Goal: Information Seeking & Learning: Find specific fact

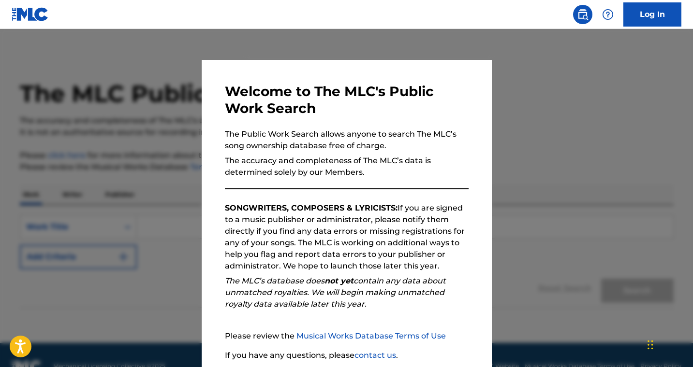
scroll to position [75, 0]
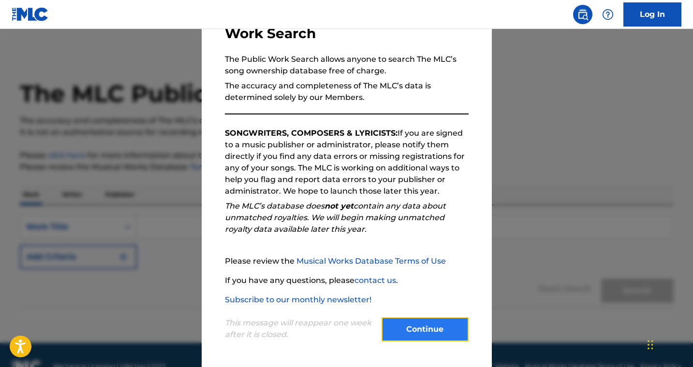
click at [418, 341] on button "Continue" at bounding box center [424, 330] width 87 height 24
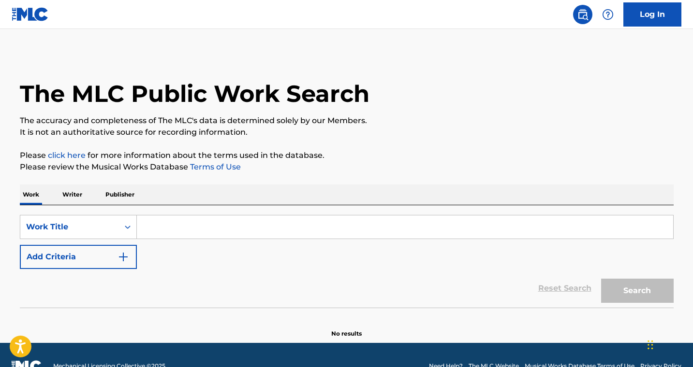
click at [122, 196] on p "Publisher" at bounding box center [119, 195] width 35 height 20
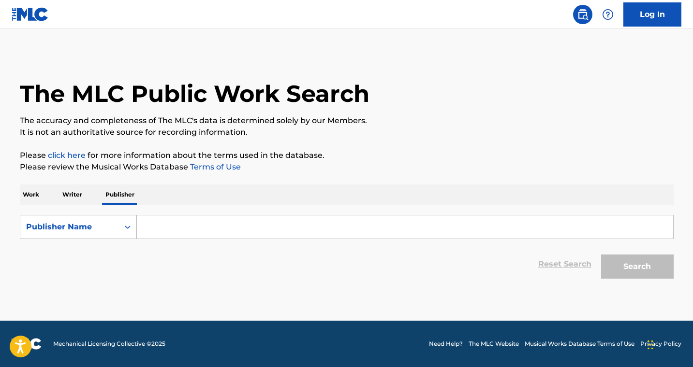
click at [133, 230] on div "Search Form" at bounding box center [127, 226] width 17 height 17
click at [100, 252] on div "Publisher IPI" at bounding box center [78, 251] width 116 height 24
click at [161, 228] on input "Search Form" at bounding box center [405, 227] width 536 height 23
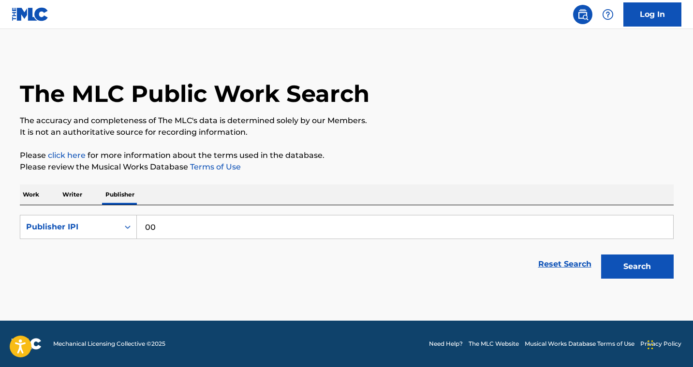
paste input "1263970142"
click at [620, 271] on button "Search" at bounding box center [637, 267] width 73 height 24
click at [626, 271] on button "Search" at bounding box center [637, 267] width 73 height 24
click at [160, 232] on input "00 1263970142" at bounding box center [405, 227] width 536 height 23
click at [158, 230] on input "00 1263970142" at bounding box center [405, 227] width 536 height 23
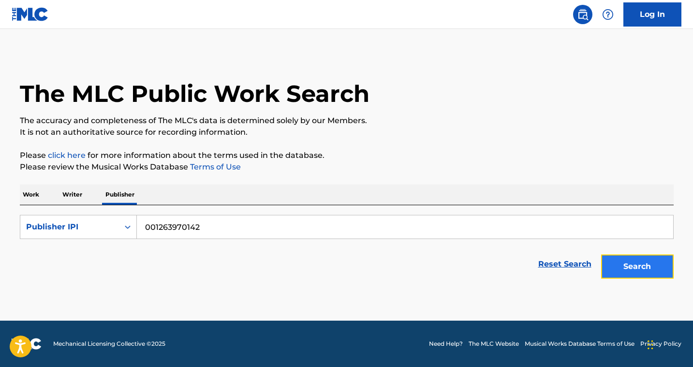
click at [650, 269] on button "Search" at bounding box center [637, 267] width 73 height 24
click at [151, 226] on input "001263970142" at bounding box center [405, 227] width 536 height 23
type input "01263970142"
click at [653, 266] on button "Search" at bounding box center [637, 267] width 73 height 24
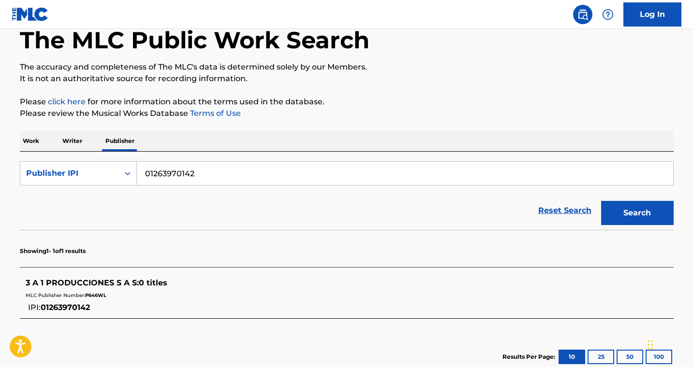
scroll to position [48, 0]
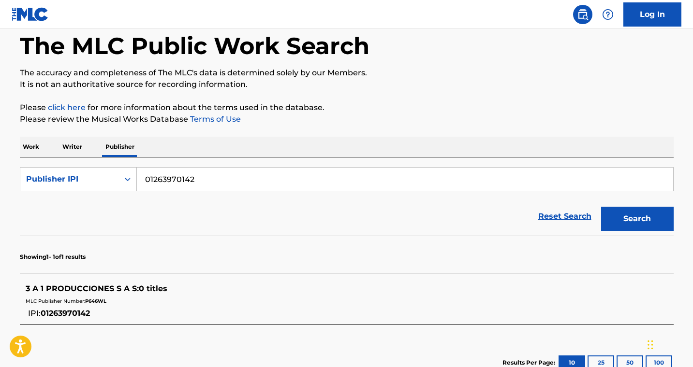
click at [39, 147] on p "Work" at bounding box center [31, 147] width 22 height 20
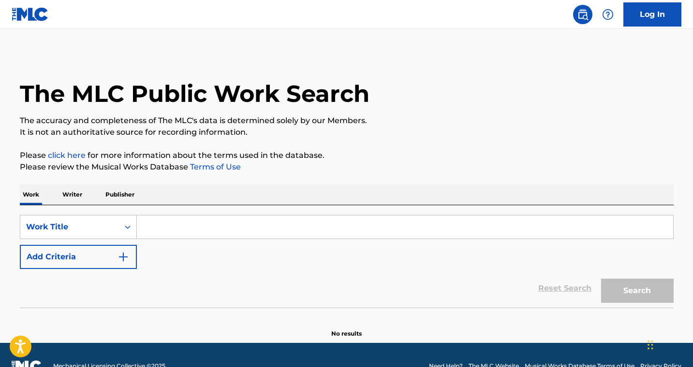
click at [172, 229] on input "Search Form" at bounding box center [405, 227] width 536 height 23
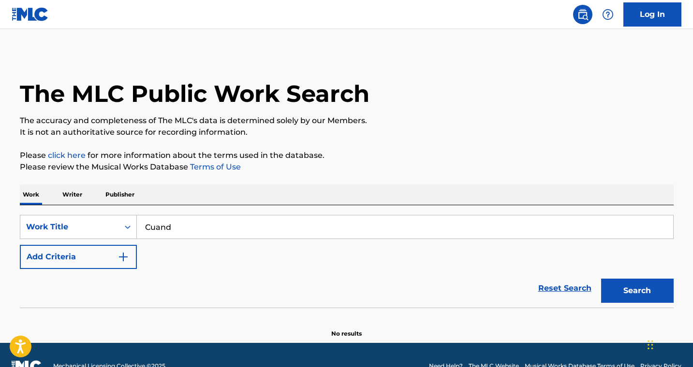
type input "Cuando"
click at [165, 225] on input "Cuando" at bounding box center [405, 227] width 536 height 23
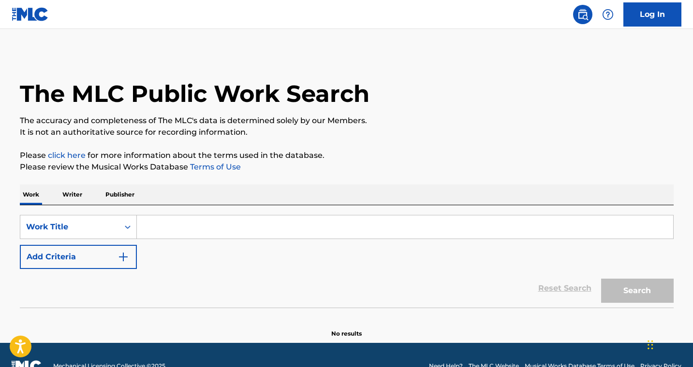
click at [117, 192] on p "Publisher" at bounding box center [119, 195] width 35 height 20
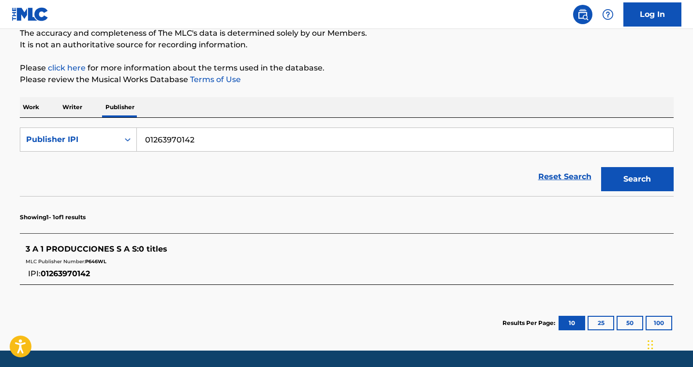
scroll to position [117, 0]
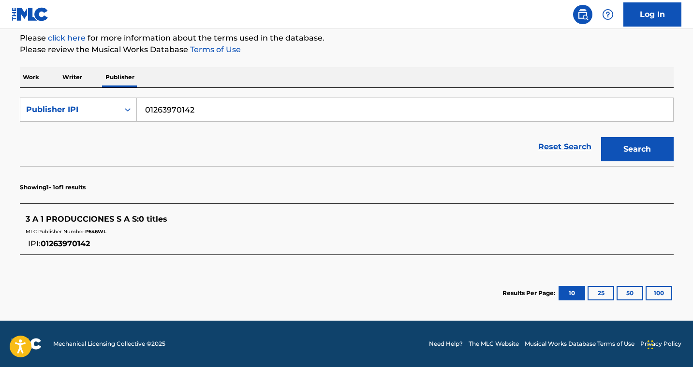
click at [75, 81] on p "Writer" at bounding box center [72, 77] width 26 height 20
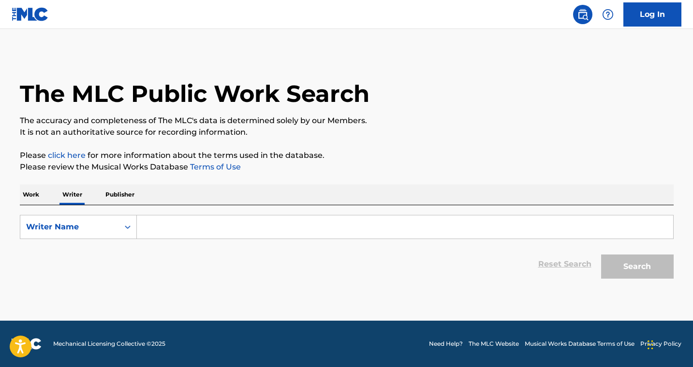
click at [165, 223] on input "Search Form" at bounding box center [405, 227] width 536 height 23
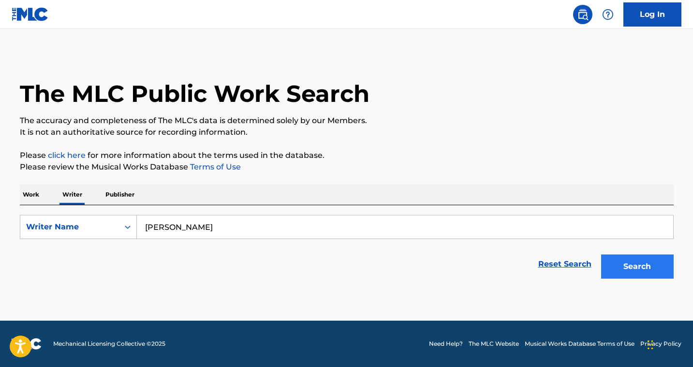
type input "[PERSON_NAME]"
click at [623, 262] on button "Search" at bounding box center [637, 267] width 73 height 24
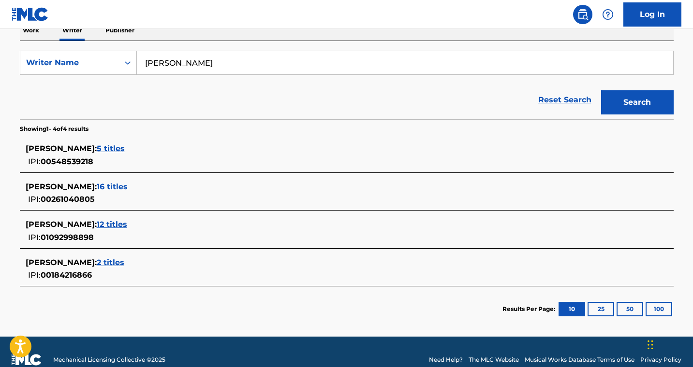
scroll to position [165, 0]
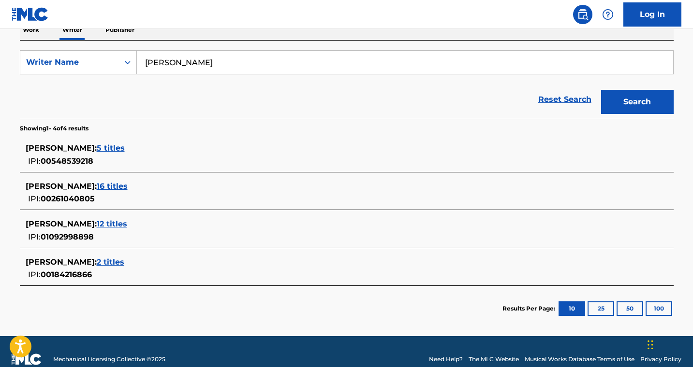
click at [127, 227] on span "12 titles" at bounding box center [112, 223] width 30 height 9
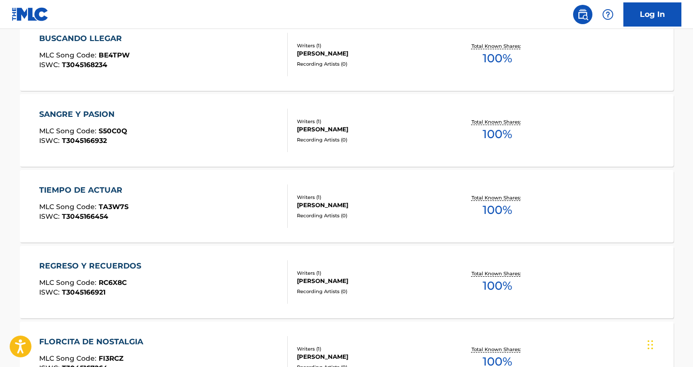
scroll to position [542, 0]
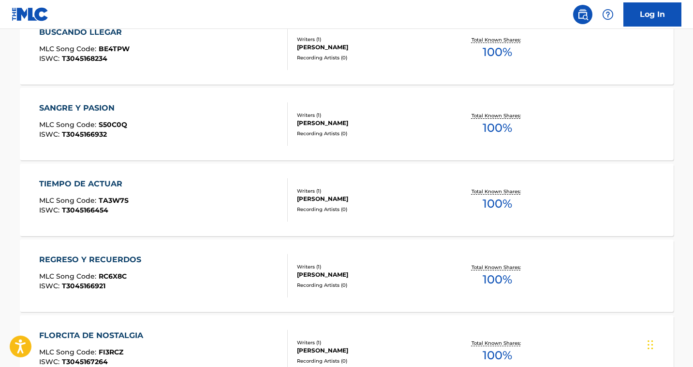
click at [92, 109] on div "SANGRE Y PASION" at bounding box center [83, 108] width 88 height 12
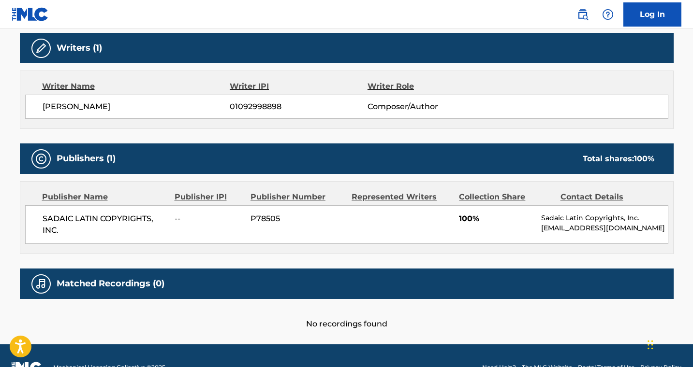
scroll to position [309, 0]
